Goal: Use online tool/utility: Utilize a website feature to perform a specific function

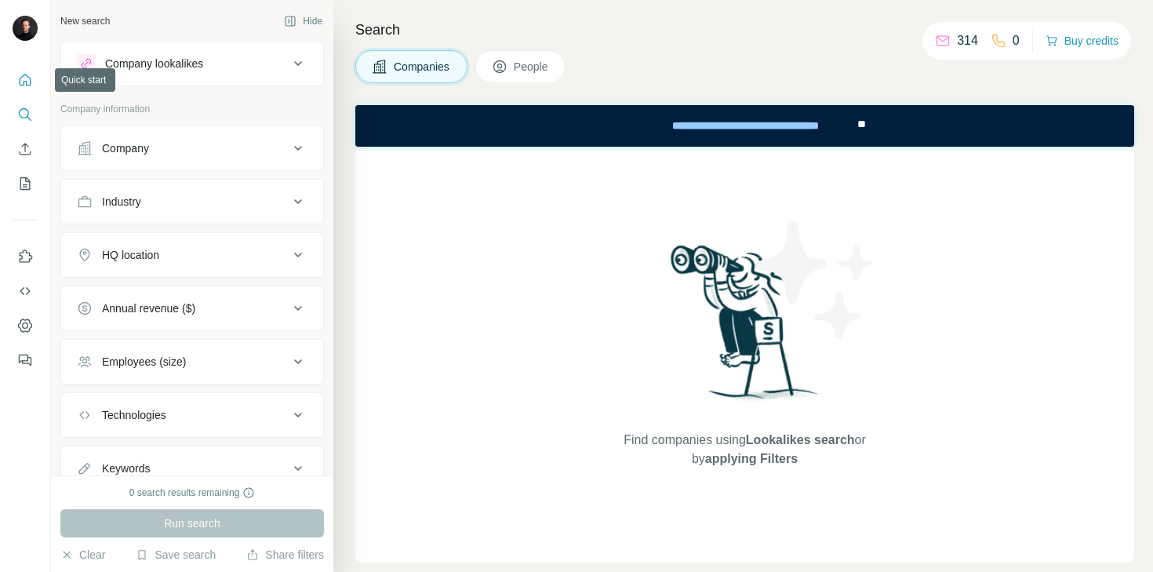
click at [29, 78] on icon "Quick start" at bounding box center [25, 80] width 16 height 16
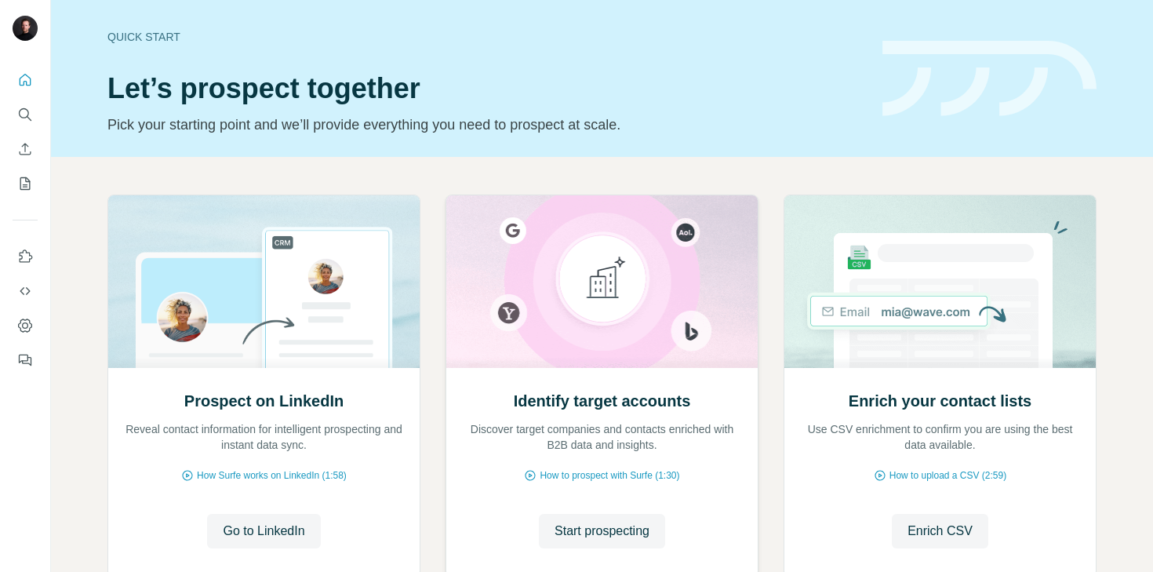
scroll to position [106, 0]
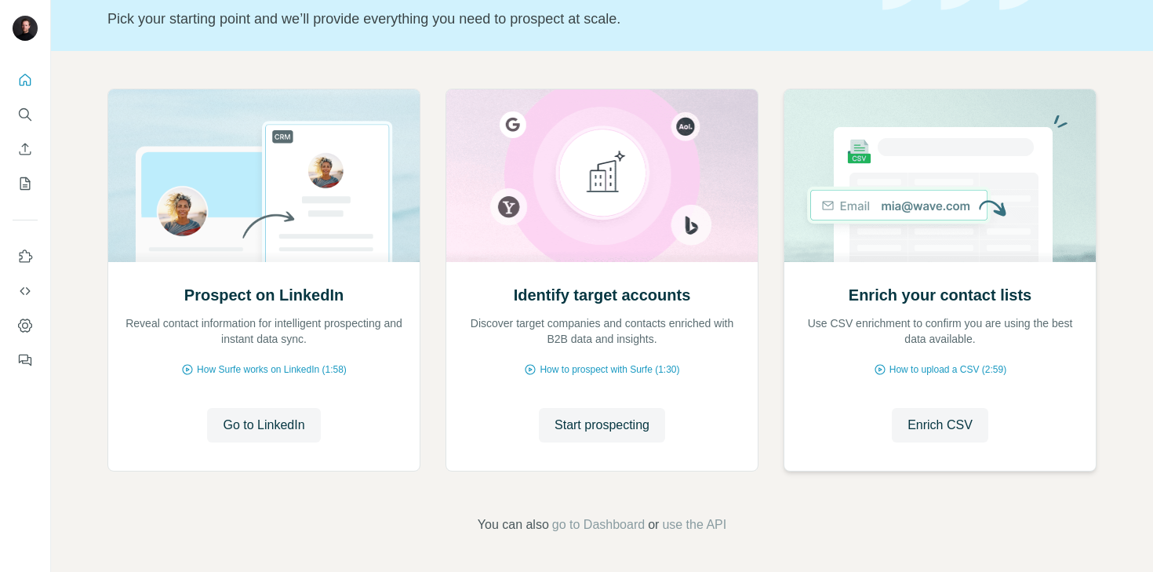
click at [937, 252] on img at bounding box center [940, 175] width 313 height 173
click at [932, 205] on img at bounding box center [940, 175] width 313 height 173
click at [933, 432] on span "Enrich CSV" at bounding box center [940, 425] width 65 height 19
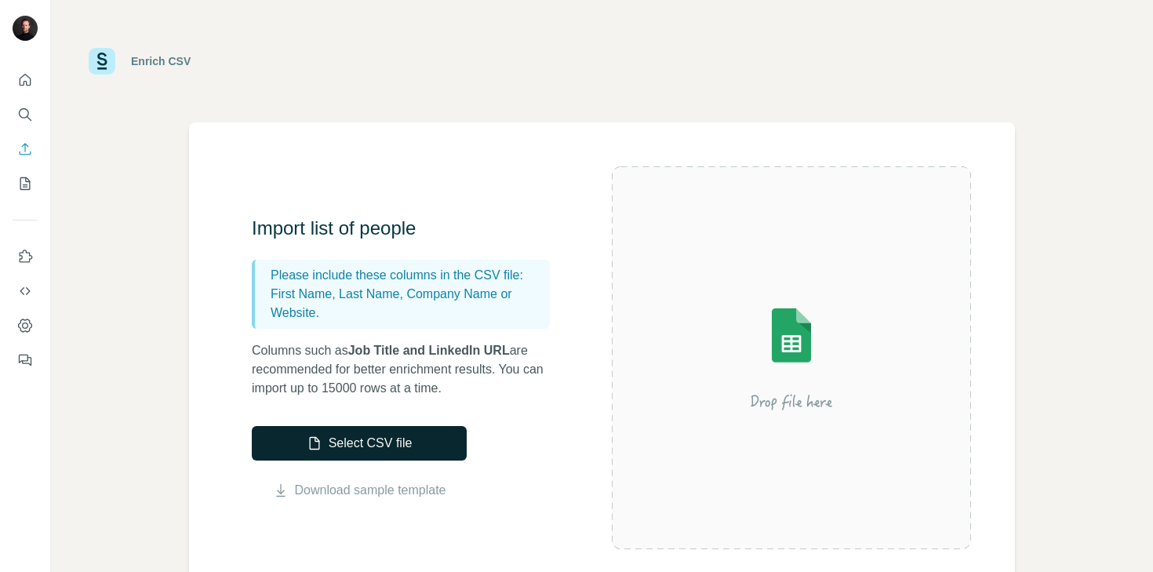
click at [322, 443] on button "Select CSV file" at bounding box center [359, 443] width 215 height 35
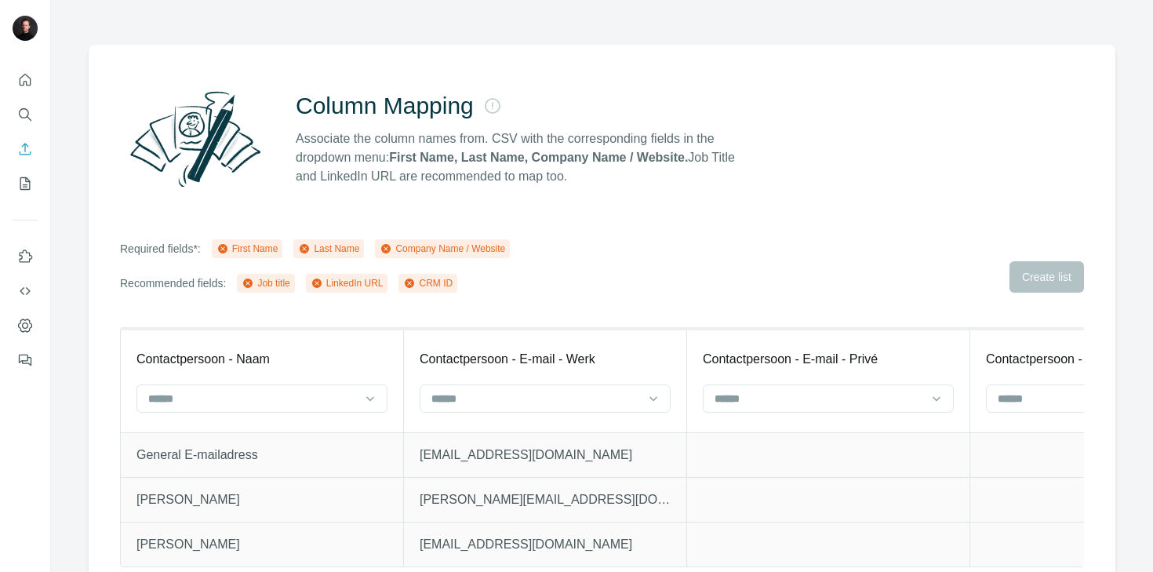
scroll to position [80, 0]
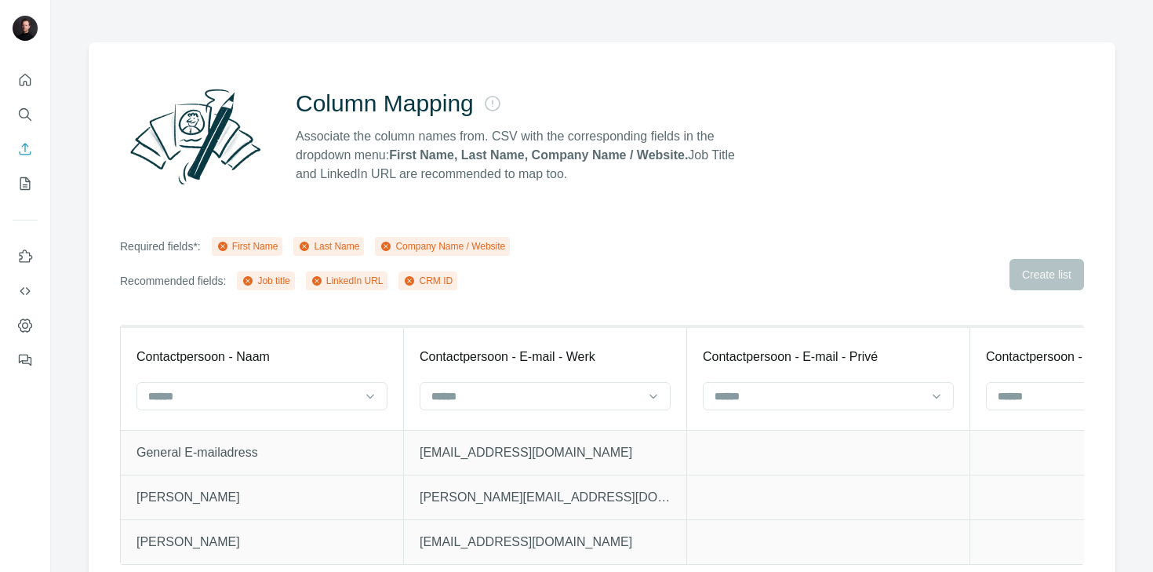
click at [767, 163] on div "Column Mapping Associate the column names from. CSV with the corresponding fiel…" at bounding box center [602, 136] width 964 height 113
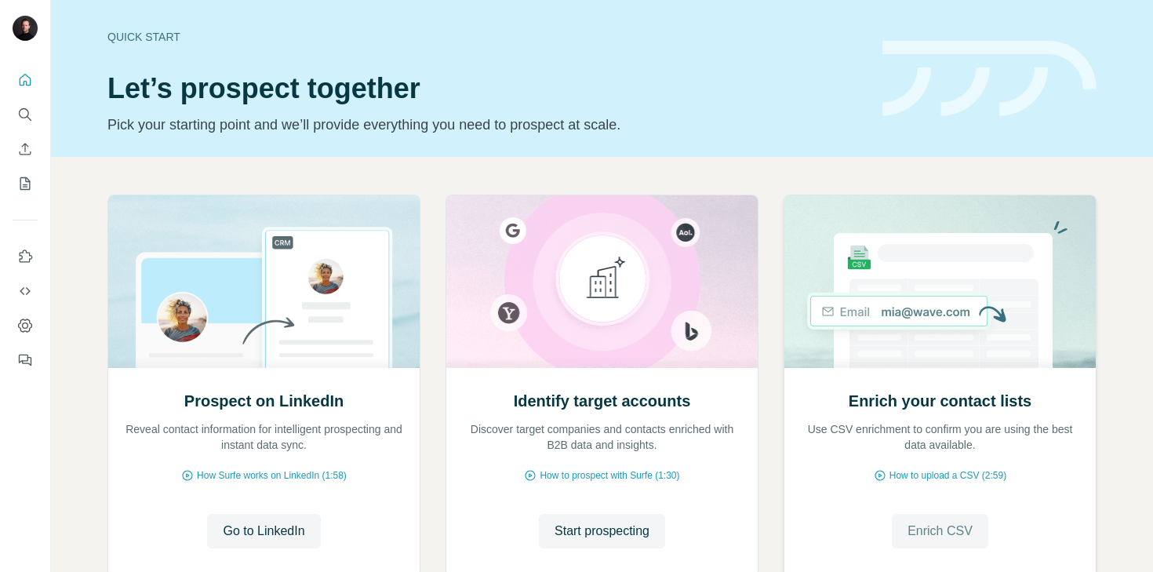
click at [915, 525] on span "Enrich CSV" at bounding box center [940, 531] width 65 height 19
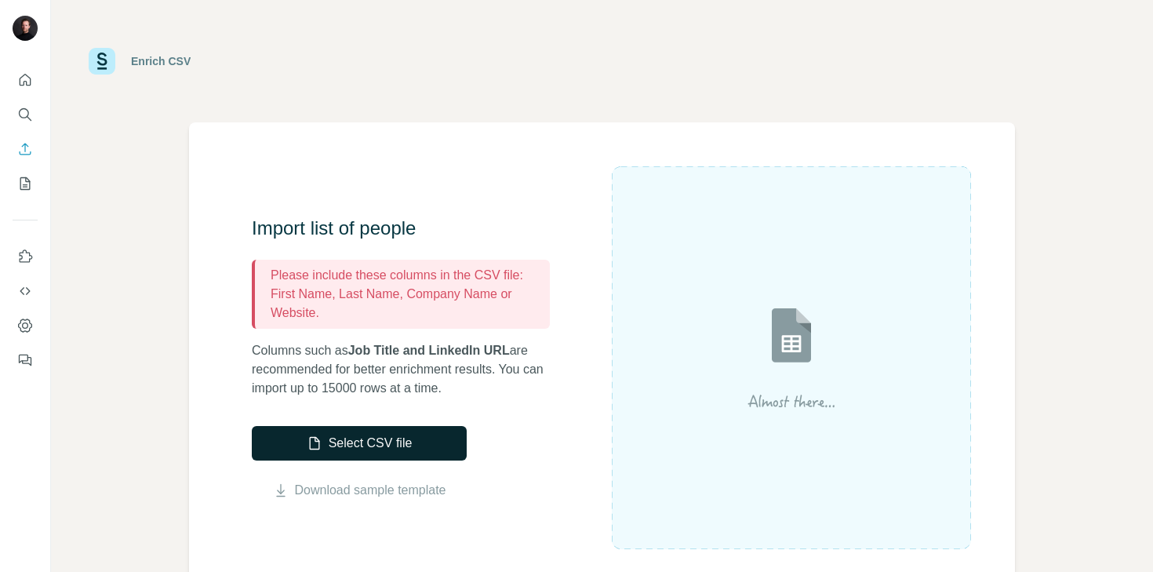
click at [401, 443] on button "Select CSV file" at bounding box center [359, 443] width 215 height 35
click at [700, 239] on div at bounding box center [792, 357] width 360 height 383
